Goal: Transaction & Acquisition: Purchase product/service

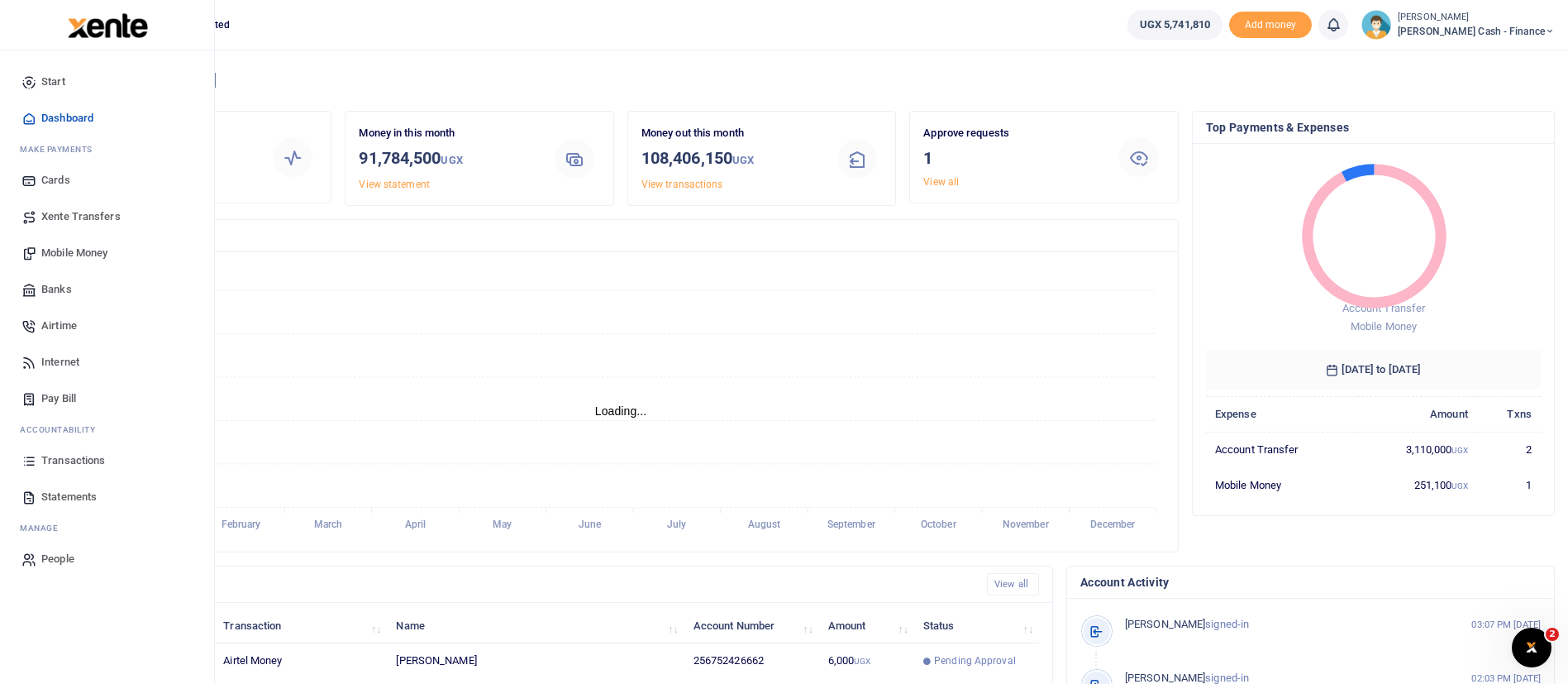
click at [72, 283] on link "Banks" at bounding box center [107, 289] width 188 height 37
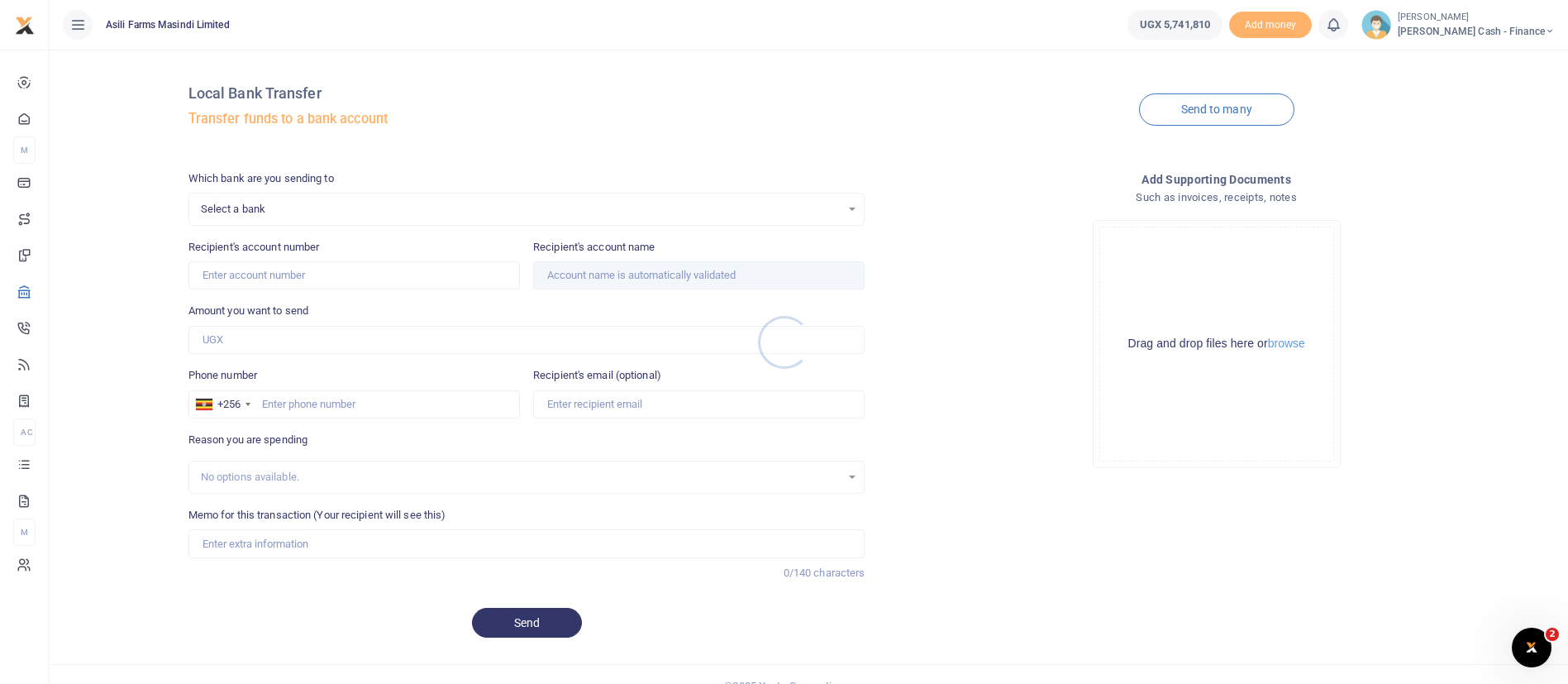
click at [298, 206] on div at bounding box center [784, 342] width 1568 height 684
click at [848, 215] on div "Select a bank Select an option..." at bounding box center [527, 209] width 675 height 18
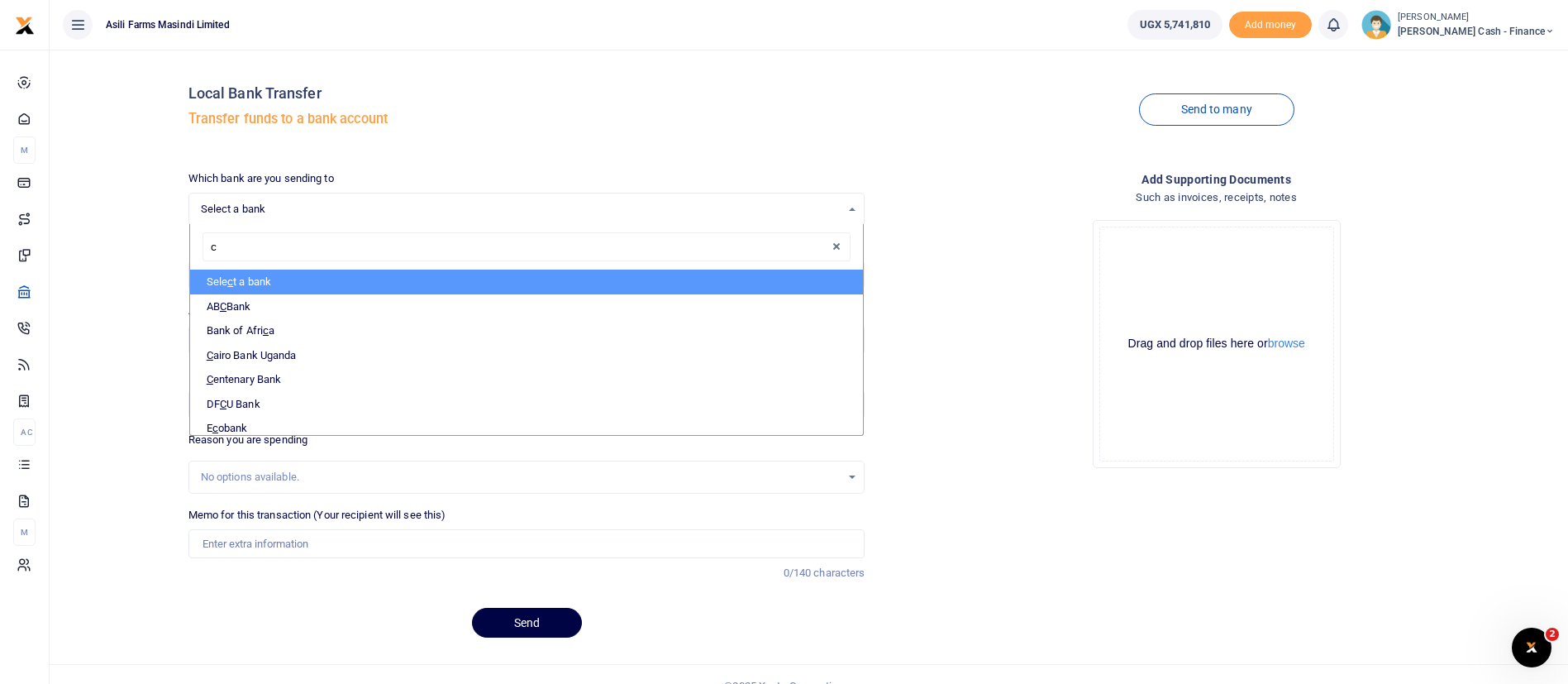
type input "ce"
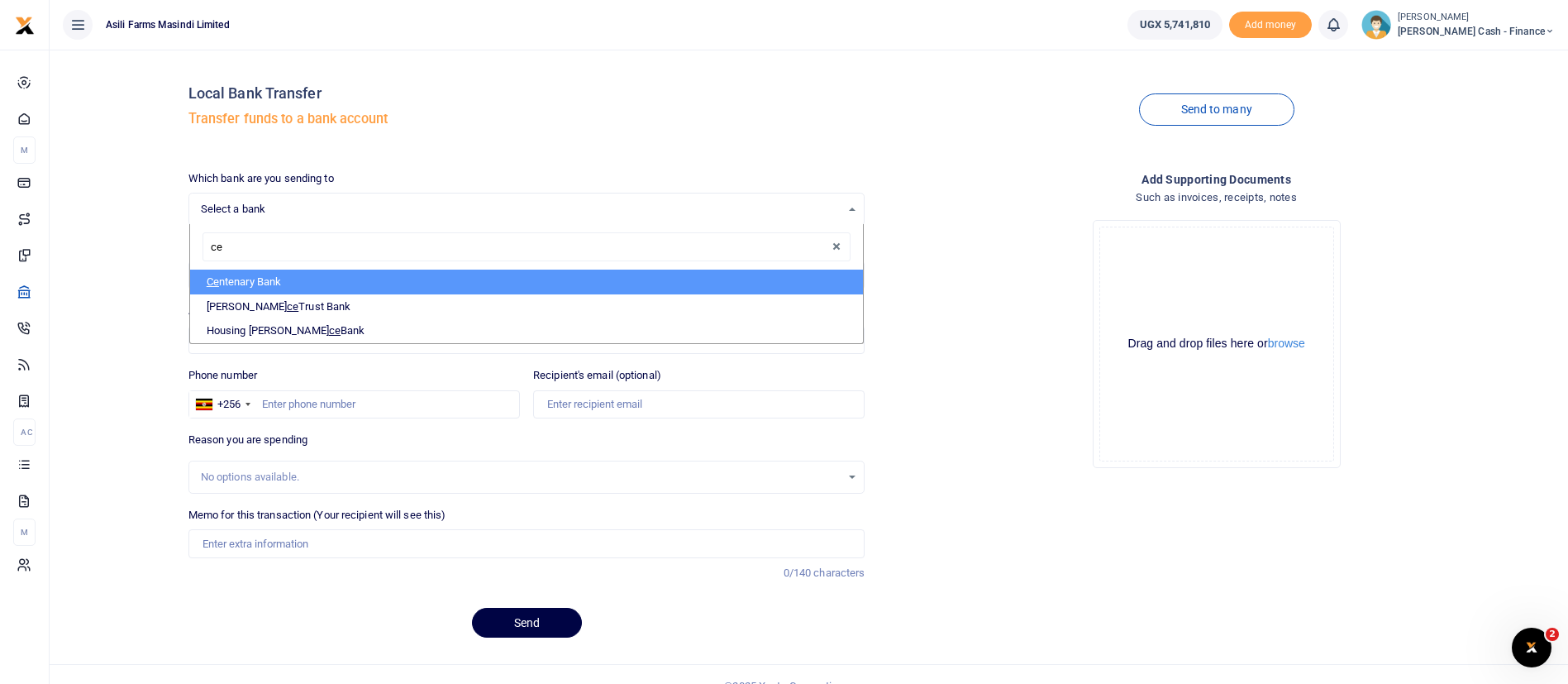
click at [539, 280] on li "Ce ntenary Bank" at bounding box center [526, 283] width 673 height 25
select select "CENT"
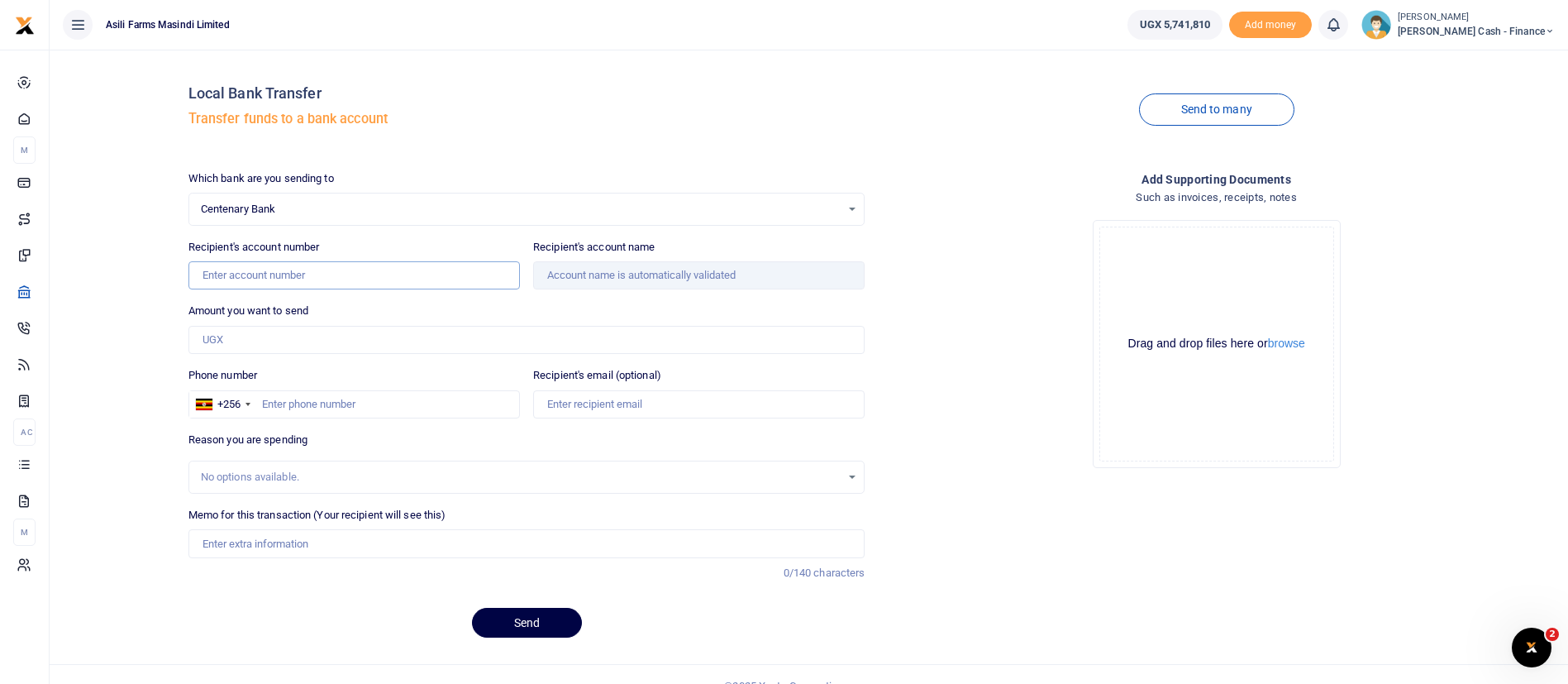
click at [343, 270] on input "Recipient's account number" at bounding box center [354, 275] width 332 height 28
paste input "347312420001"
type input "347312420001"
click at [363, 328] on input "Amount you want to send" at bounding box center [527, 340] width 677 height 28
click at [857, 206] on div "Centenary Bank Select an option..." at bounding box center [527, 209] width 675 height 18
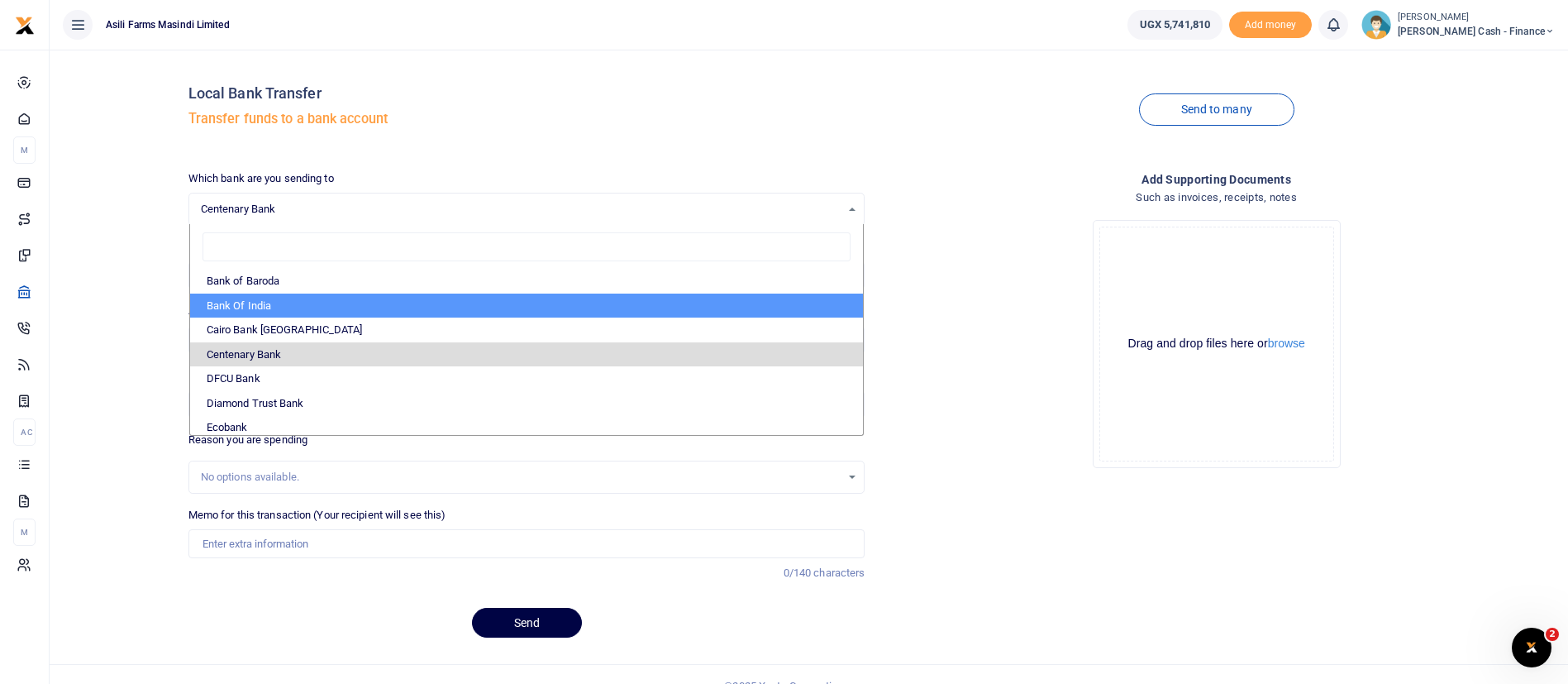
scroll to position [149, 0]
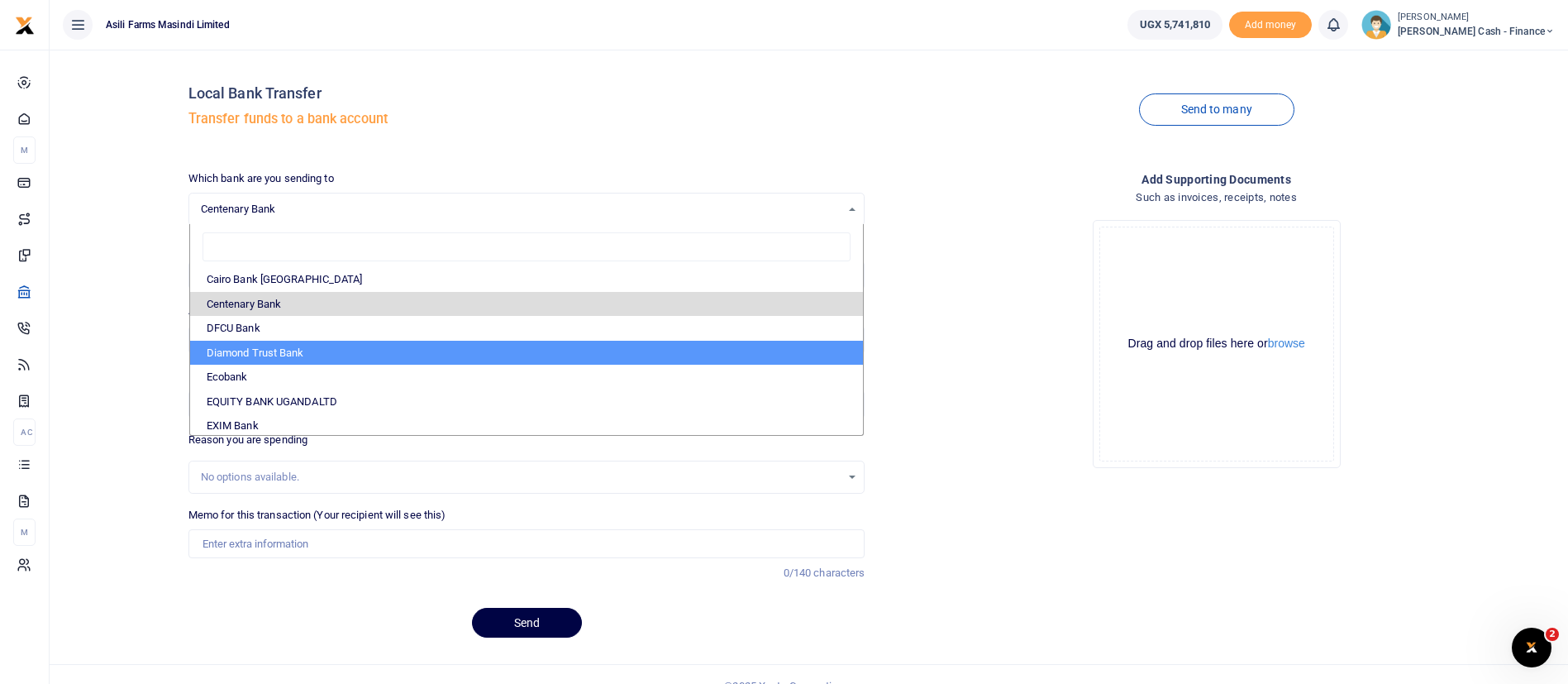
click at [406, 360] on li "Diamond Trust Bank" at bounding box center [526, 353] width 673 height 25
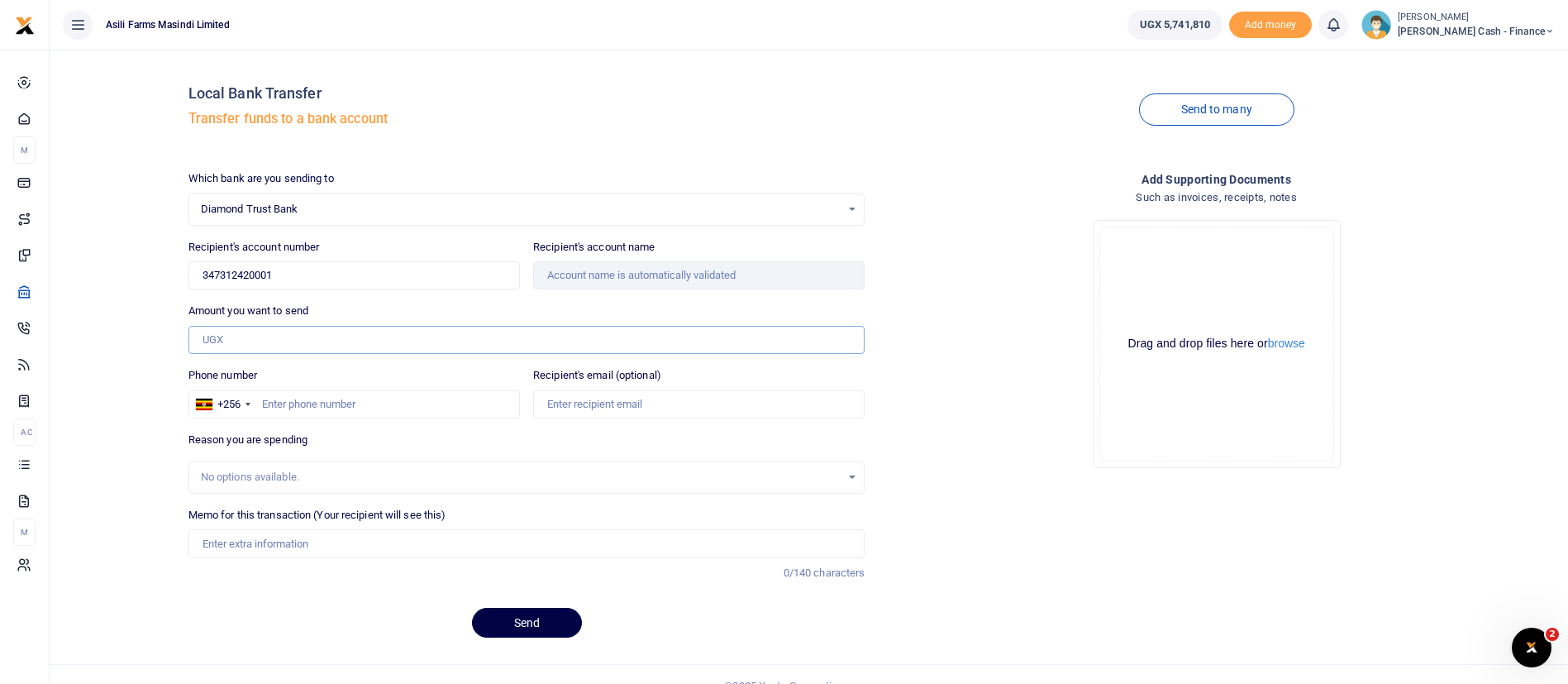
click at [281, 330] on input "Amount you want to send" at bounding box center [527, 340] width 677 height 28
click at [420, 283] on input "347312420001" at bounding box center [354, 275] width 332 height 28
click at [289, 339] on input "Amount you want to send" at bounding box center [527, 340] width 677 height 28
click at [847, 206] on div "Diamond Trust Bank Select an option..." at bounding box center [527, 209] width 675 height 18
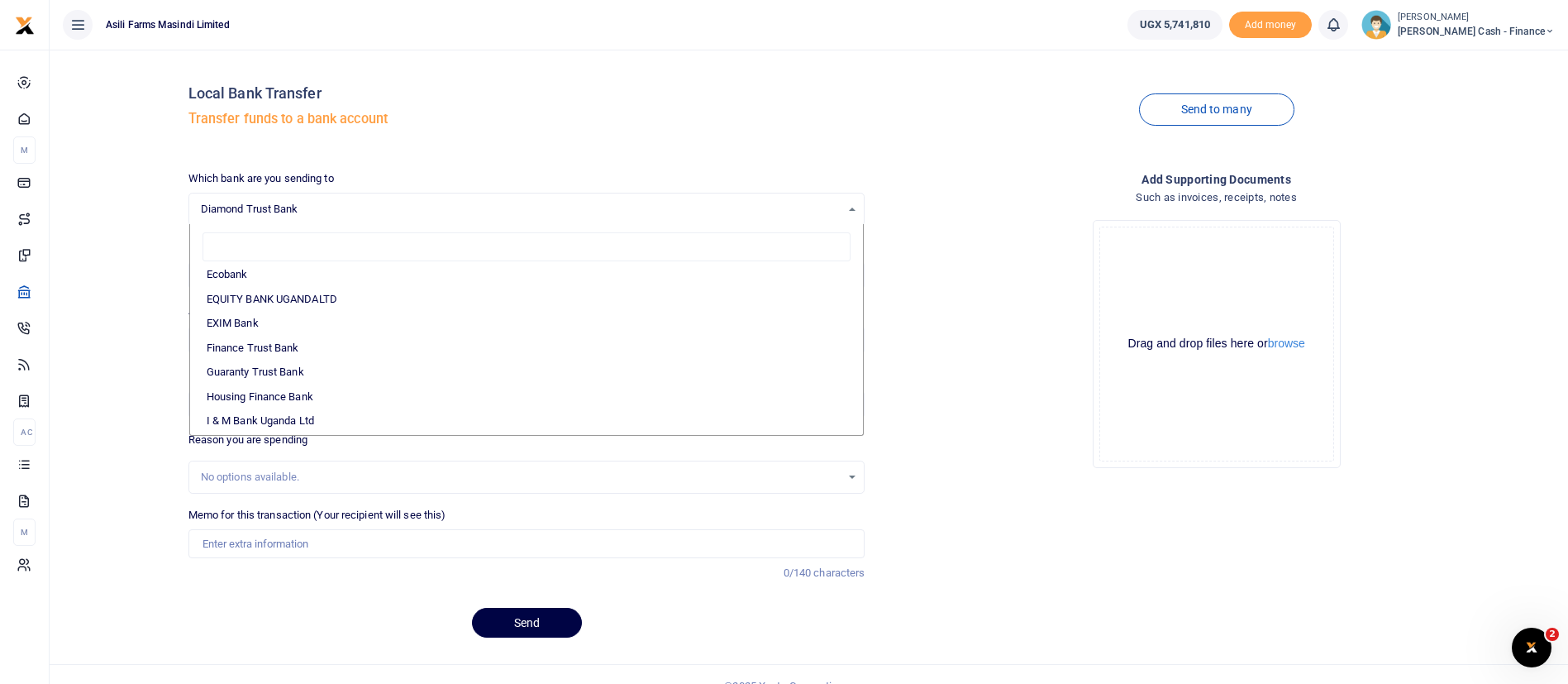
scroll to position [246, 0]
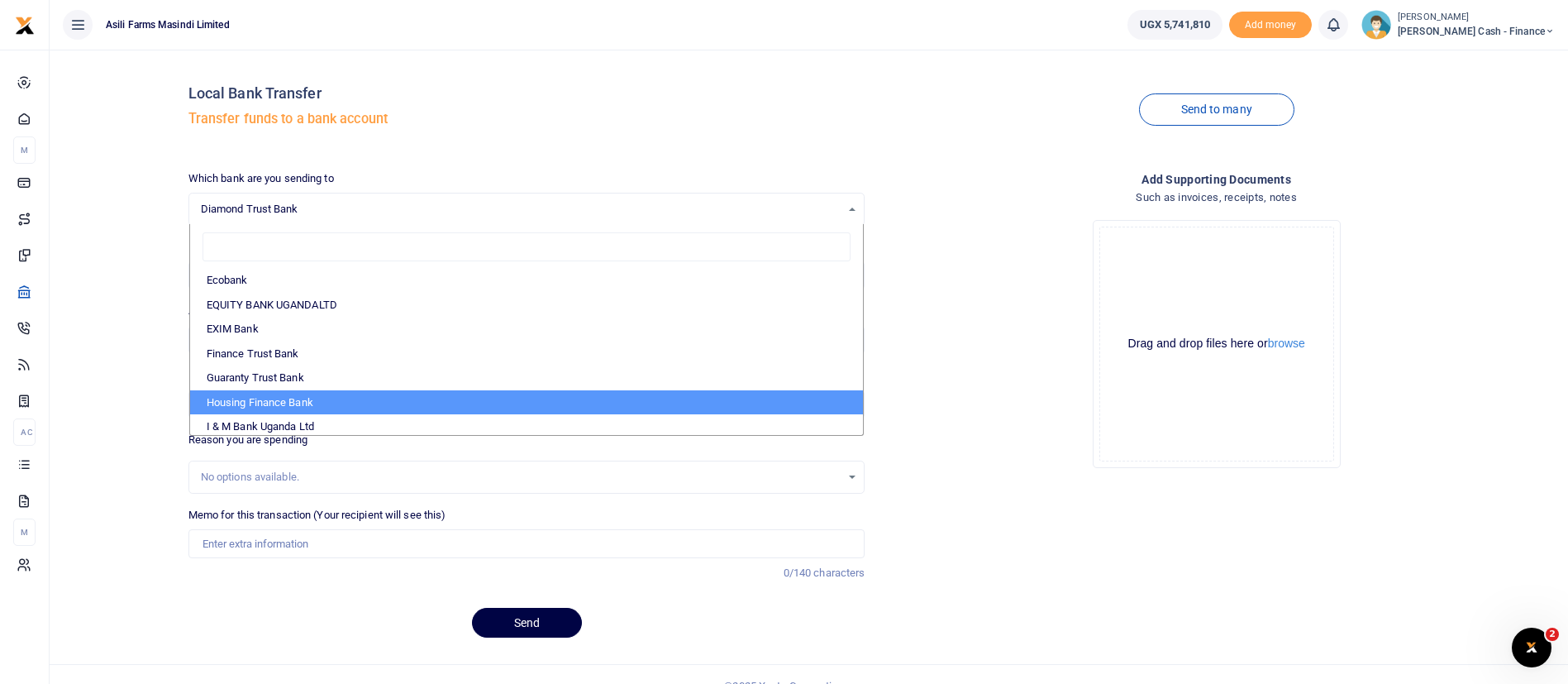
click at [279, 395] on li "Housing Finance Bank" at bounding box center [526, 402] width 673 height 25
select select "HFB"
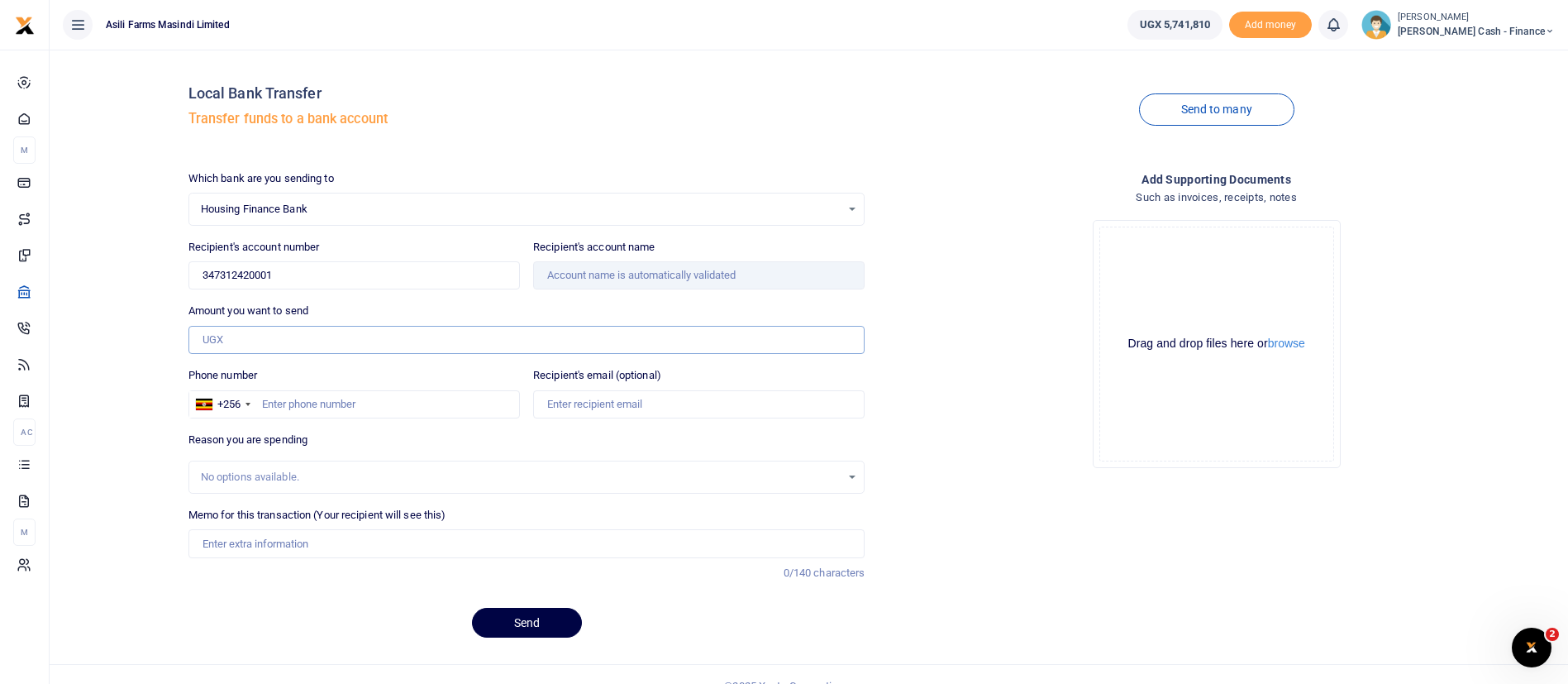
click at [369, 338] on input "Amount you want to send" at bounding box center [527, 340] width 677 height 28
click at [336, 204] on span "Housing Finance Bank" at bounding box center [521, 209] width 640 height 16
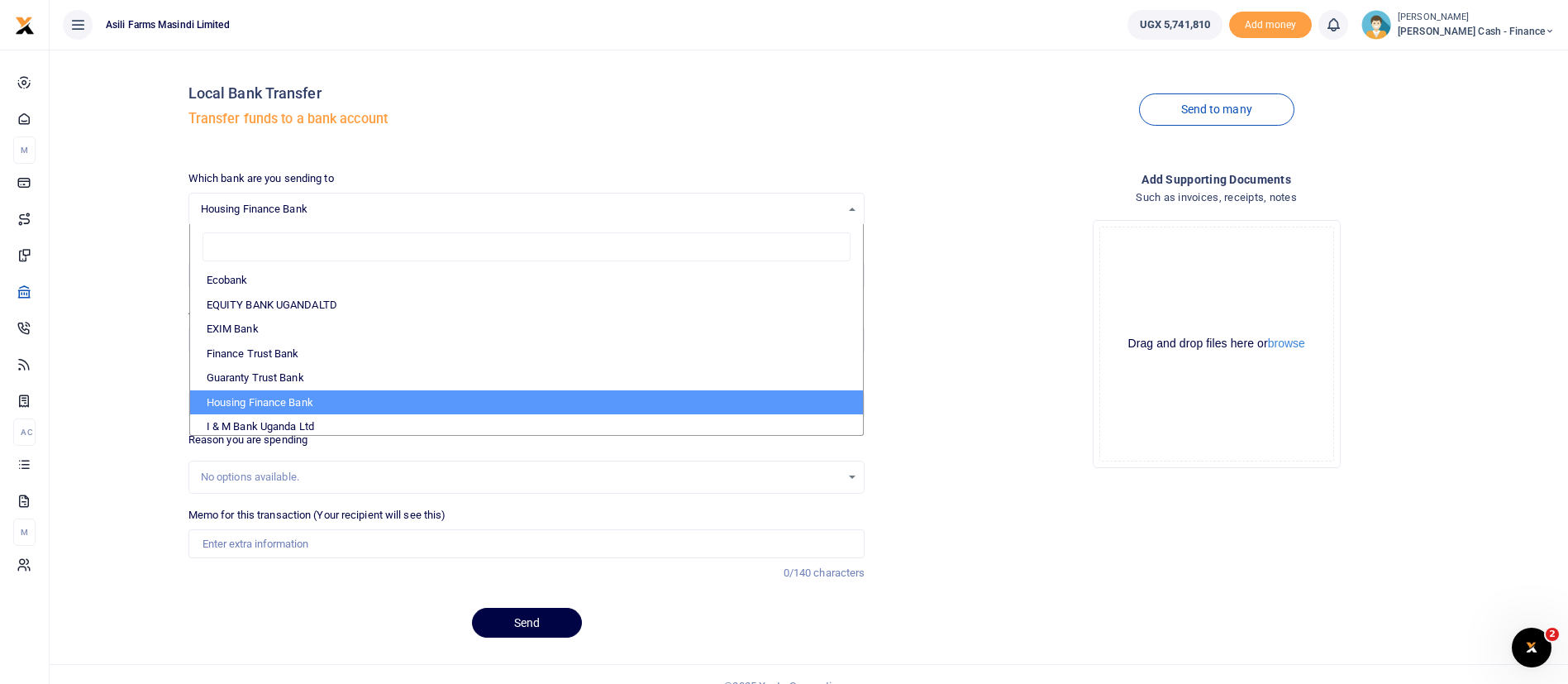
scroll to position [0, 0]
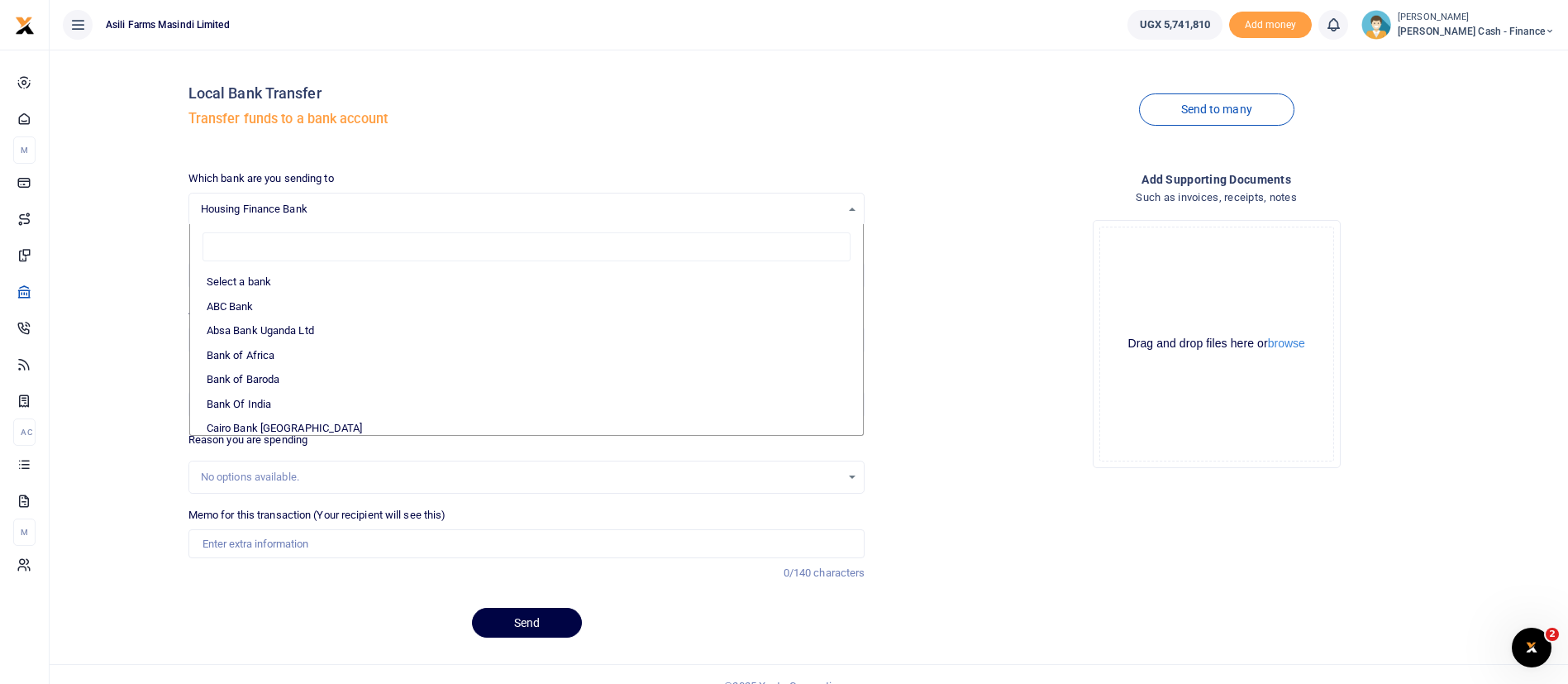
click at [336, 204] on span "Housing Finance Bank" at bounding box center [521, 209] width 640 height 16
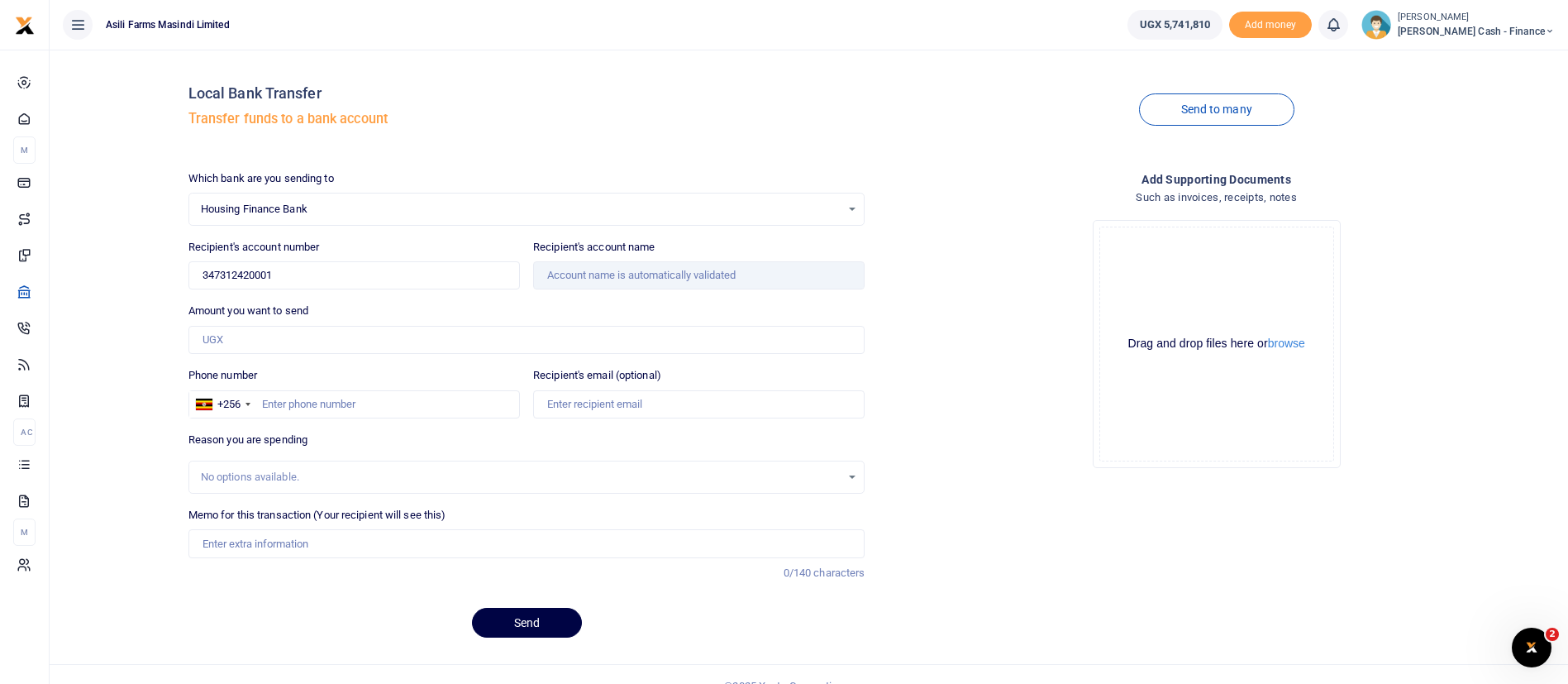
click at [336, 204] on span "Housing Finance Bank" at bounding box center [521, 209] width 640 height 16
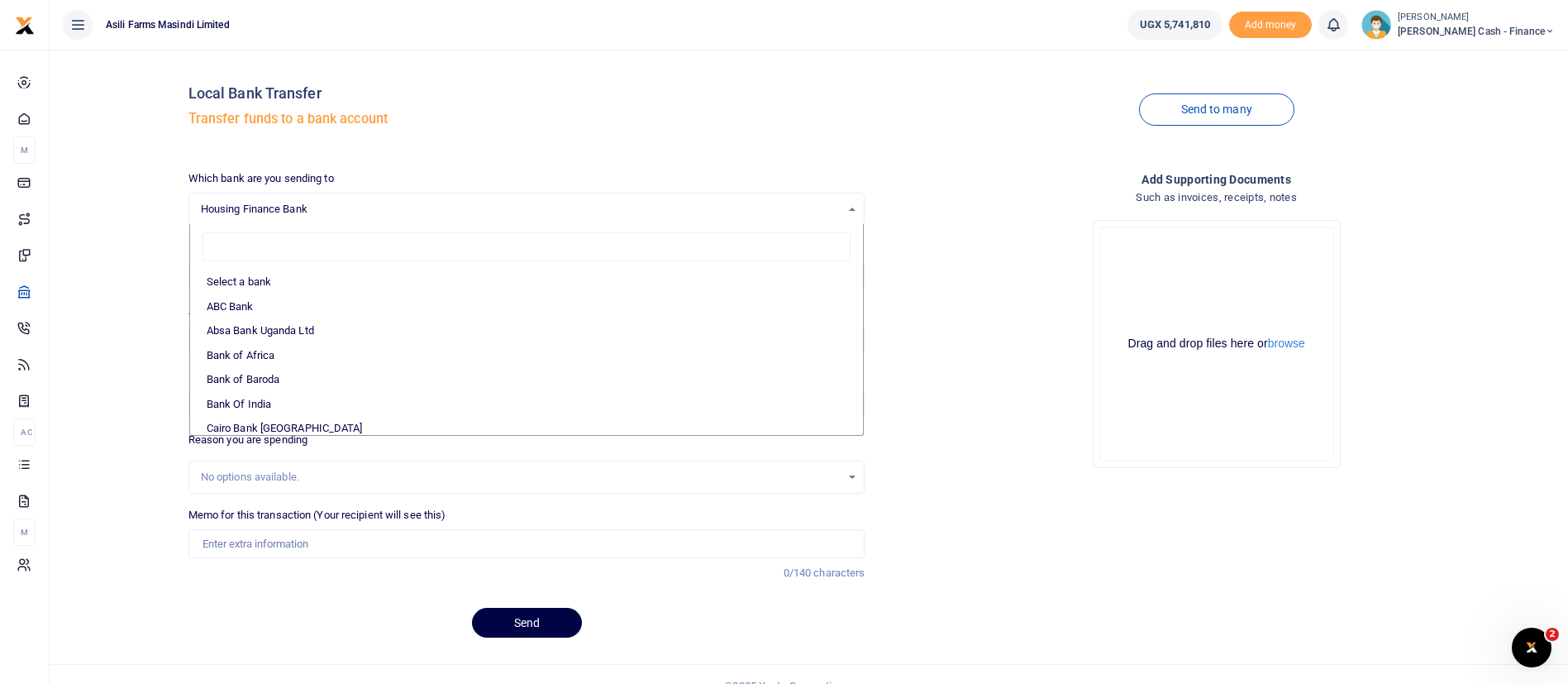
click at [981, 285] on div "Drop your files here Drag and drop files here or browse Powered by Uppy" at bounding box center [1216, 344] width 677 height 275
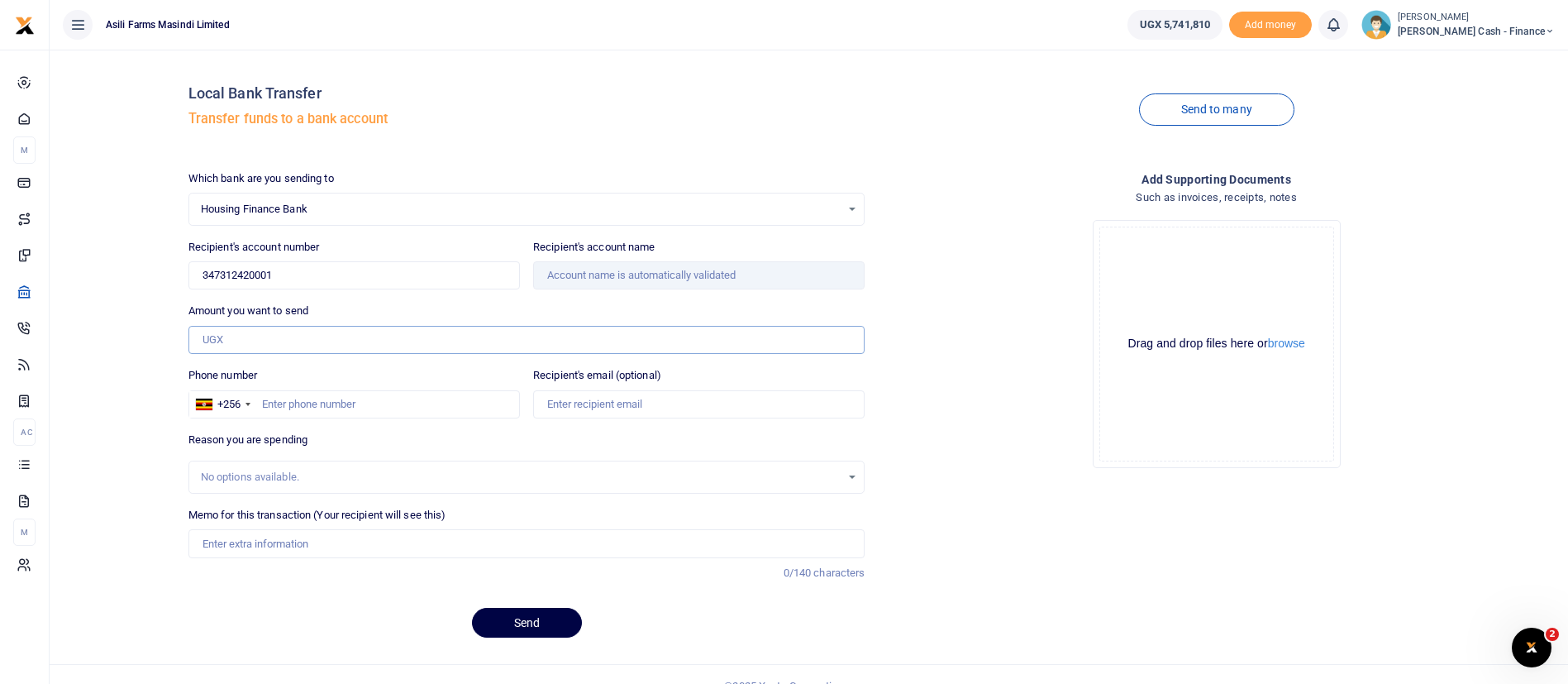
click at [455, 326] on input "Amount you want to send" at bounding box center [527, 340] width 677 height 28
click at [355, 266] on input "347312420001" at bounding box center [354, 275] width 332 height 28
click at [274, 334] on input "Amount you want to send" at bounding box center [527, 340] width 677 height 28
